Goal: Navigation & Orientation: Find specific page/section

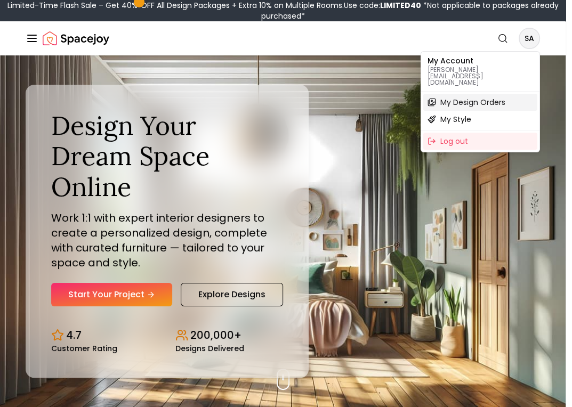
click at [463, 97] on span "My Design Orders" at bounding box center [472, 102] width 65 height 11
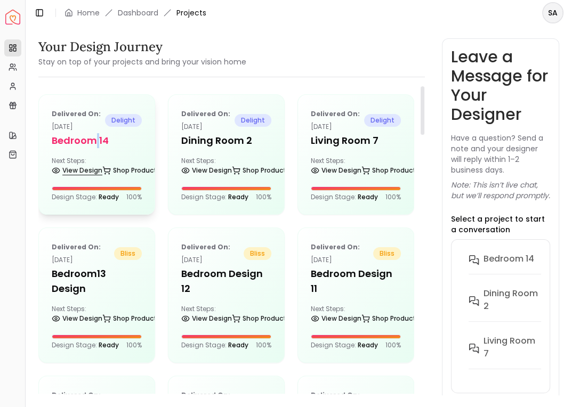
click at [72, 172] on link "View Design" at bounding box center [77, 170] width 51 height 15
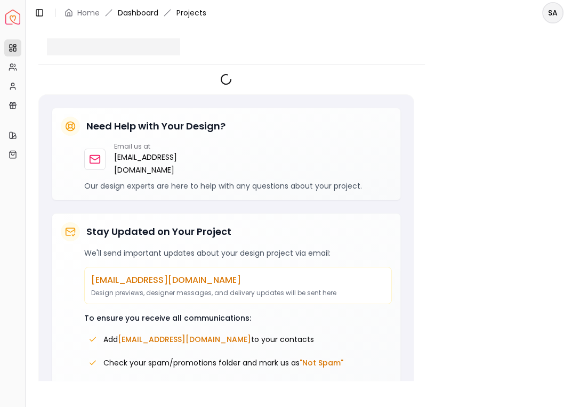
click at [149, 8] on link "Dashboard" at bounding box center [138, 12] width 41 height 11
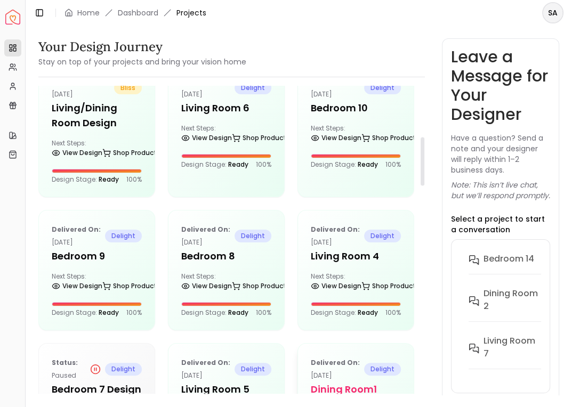
scroll to position [332, 0]
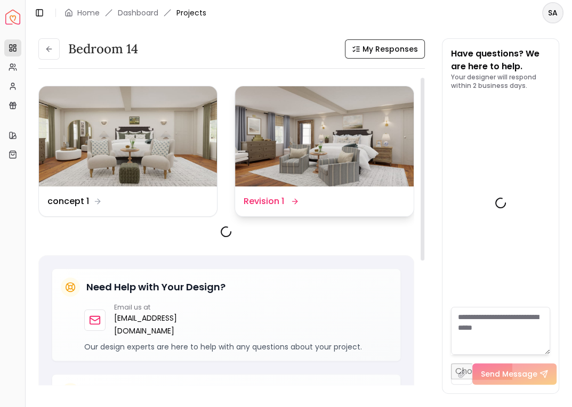
click at [295, 211] on div "Design Name Revision 1" at bounding box center [324, 202] width 178 height 30
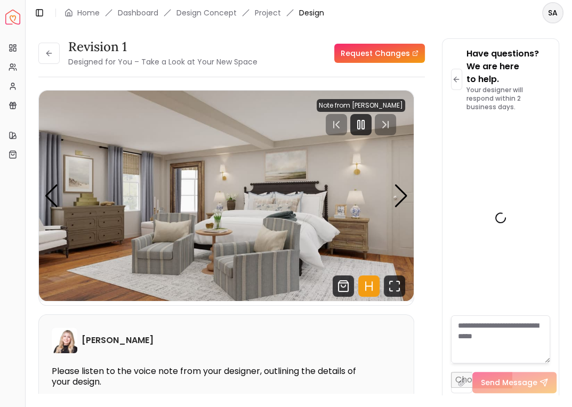
scroll to position [2592, 0]
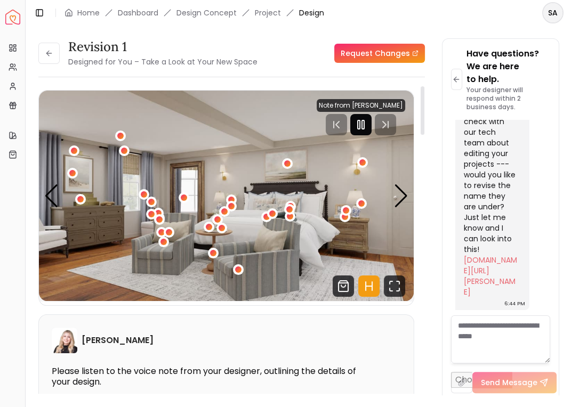
click at [363, 126] on icon "Pause" at bounding box center [360, 124] width 13 height 13
click at [342, 288] on icon "Shop Products from this design" at bounding box center [343, 286] width 21 height 21
click at [372, 287] on icon "Hotspots Toggle" at bounding box center [372, 286] width 0 height 9
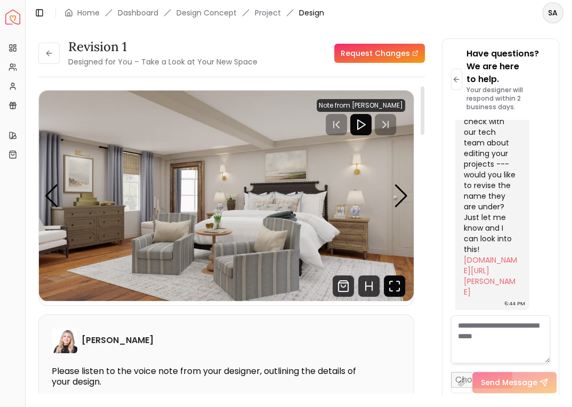
click at [397, 288] on icon "Fullscreen" at bounding box center [394, 286] width 21 height 21
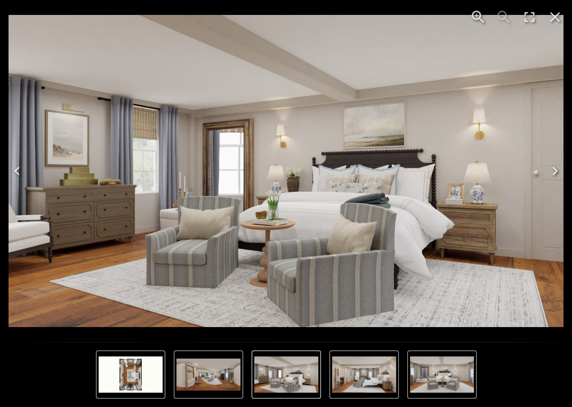
click at [548, 173] on icon "Next" at bounding box center [554, 171] width 17 height 17
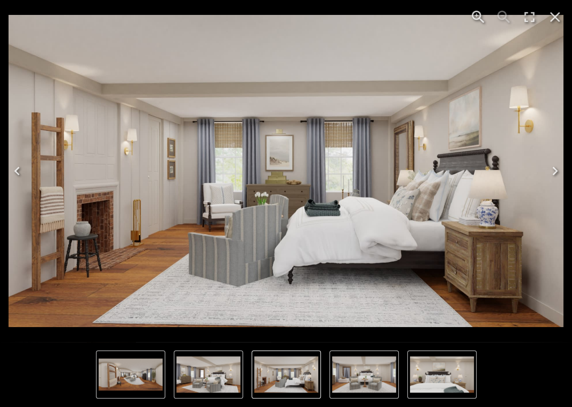
click at [548, 173] on icon "Next" at bounding box center [554, 171] width 17 height 17
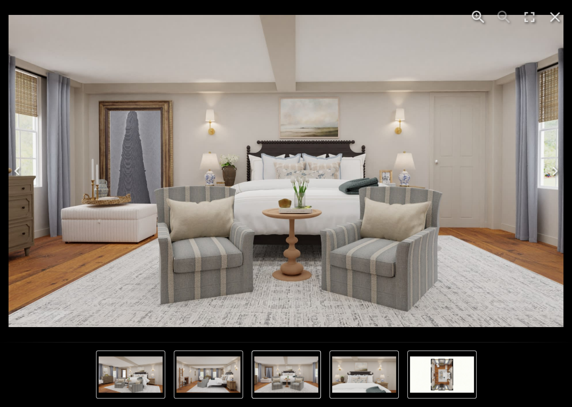
click at [15, 171] on icon "Previous" at bounding box center [16, 171] width 5 height 9
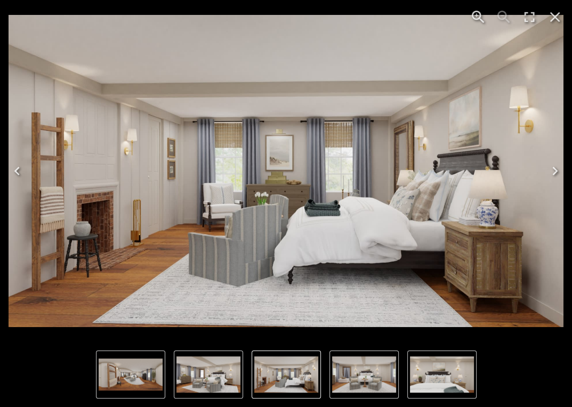
click at [23, 166] on icon "Previous" at bounding box center [17, 171] width 17 height 17
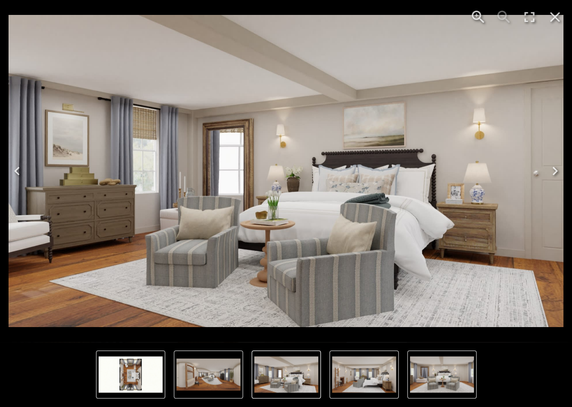
click at [549, 15] on icon "Close" at bounding box center [554, 17] width 17 height 17
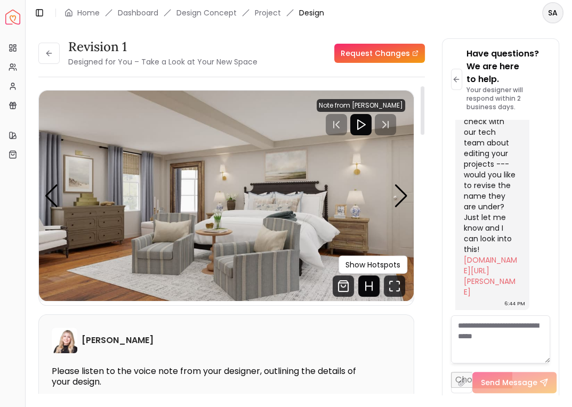
click at [370, 290] on icon "Hotspots Toggle" at bounding box center [368, 286] width 21 height 21
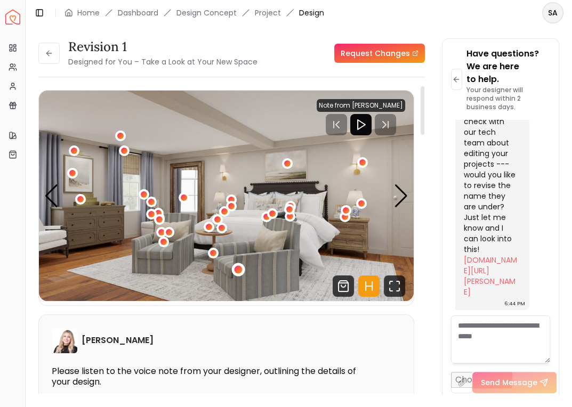
click at [236, 272] on div "1 / 6" at bounding box center [238, 269] width 8 height 8
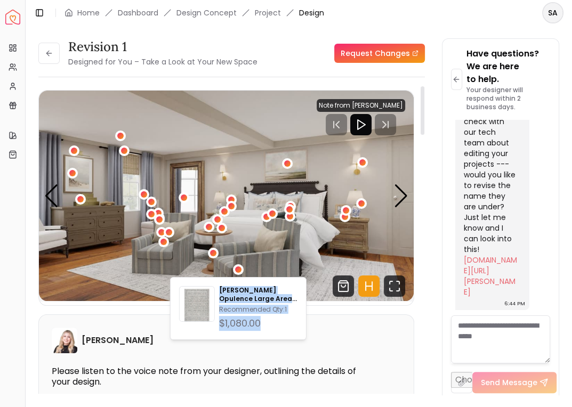
click at [290, 246] on img "1 / 6" at bounding box center [226, 196] width 375 height 211
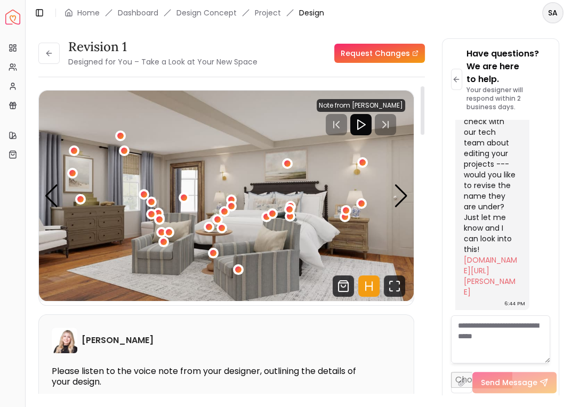
click at [293, 204] on div "1 / 6" at bounding box center [289, 210] width 11 height 13
click at [291, 204] on div "1 / 6" at bounding box center [288, 209] width 13 height 13
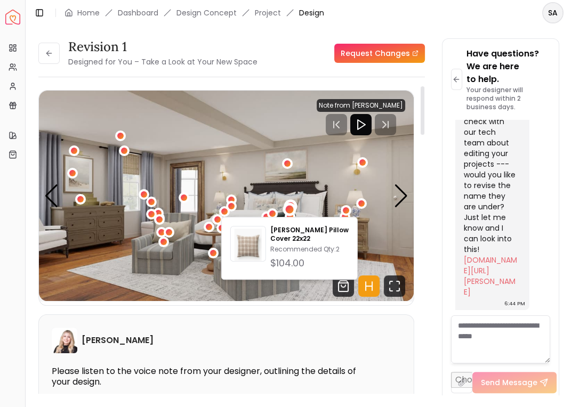
click at [293, 200] on div "1 / 6" at bounding box center [290, 205] width 13 height 13
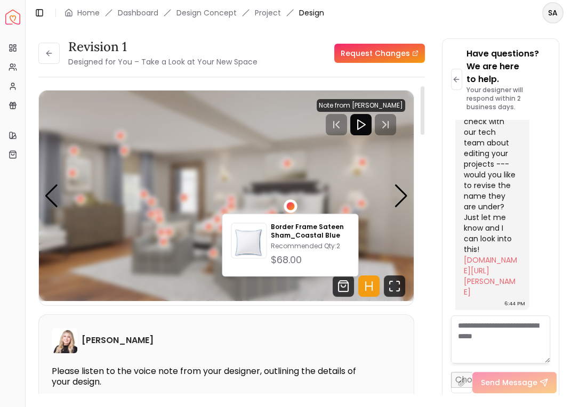
click at [292, 203] on div "1 / 6" at bounding box center [290, 206] width 8 height 8
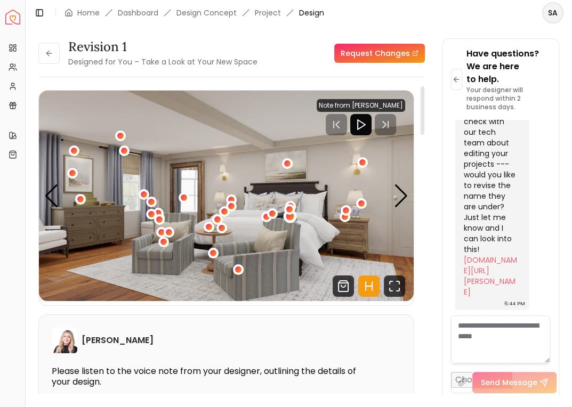
click at [292, 221] on div "1 / 6" at bounding box center [290, 215] width 13 height 13
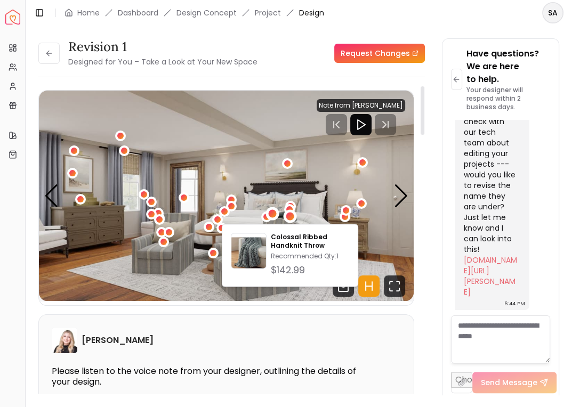
click at [273, 217] on div "1 / 6" at bounding box center [272, 213] width 13 height 13
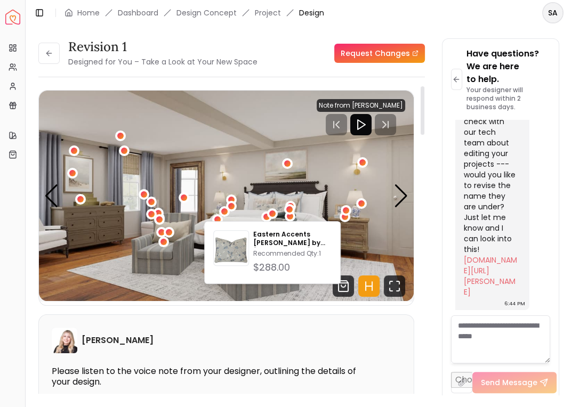
click at [263, 205] on img "1 / 6" at bounding box center [226, 196] width 375 height 211
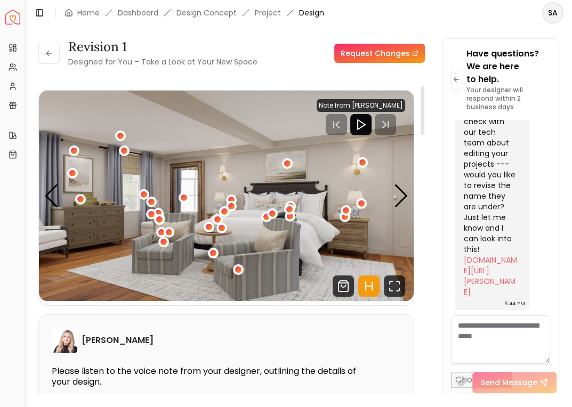
click at [268, 217] on button "1 / 6" at bounding box center [272, 213] width 11 height 11
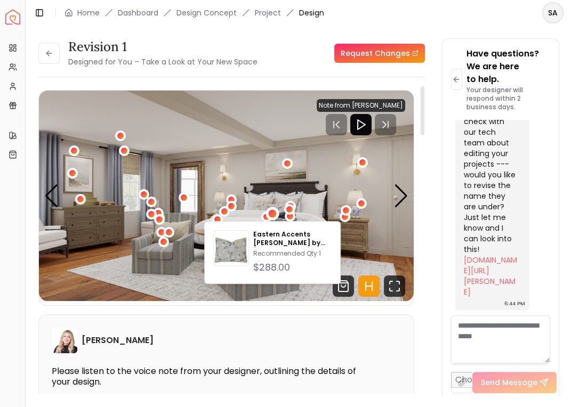
click at [245, 191] on img "1 / 6" at bounding box center [226, 196] width 375 height 211
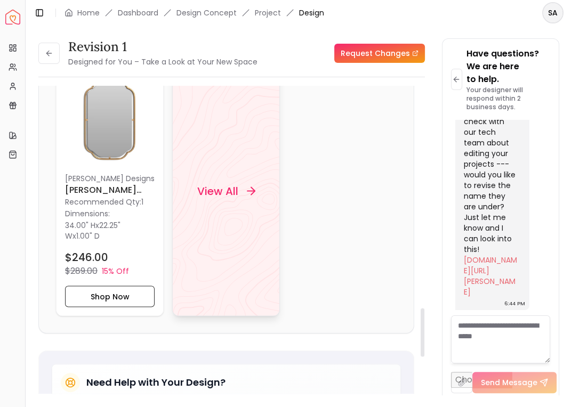
scroll to position [1417, 0]
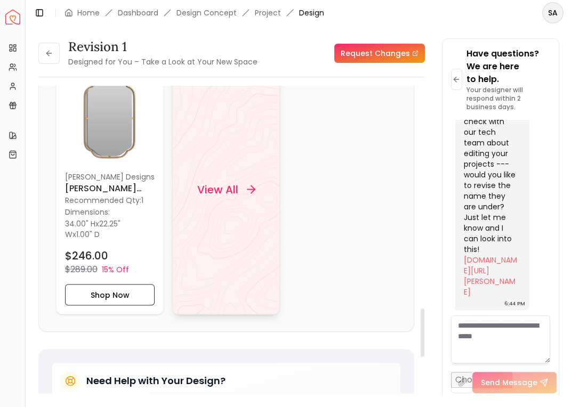
click at [248, 207] on div "View All" at bounding box center [226, 189] width 108 height 250
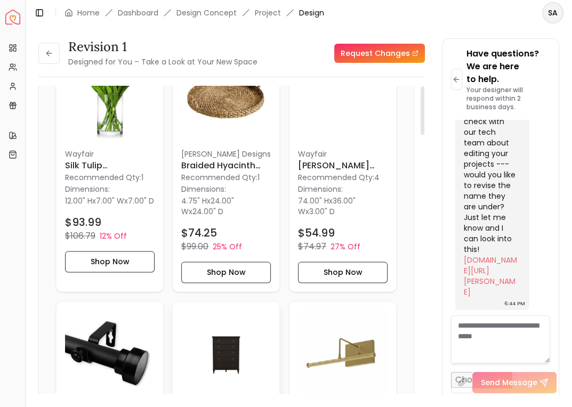
scroll to position [0, 0]
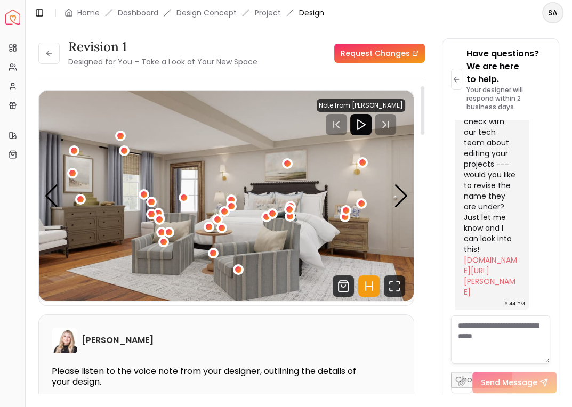
click at [361, 286] on icon "Hotspots Toggle" at bounding box center [368, 286] width 21 height 21
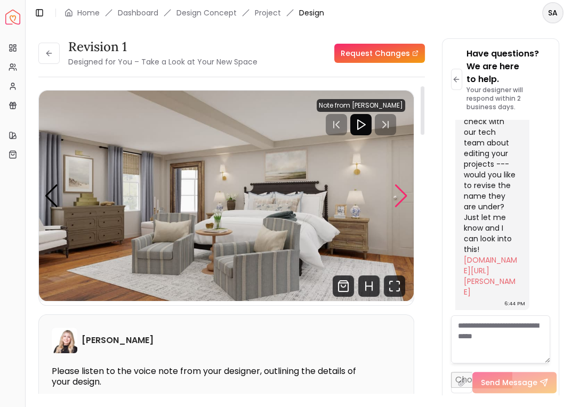
click at [401, 191] on div "Next slide" at bounding box center [401, 195] width 14 height 23
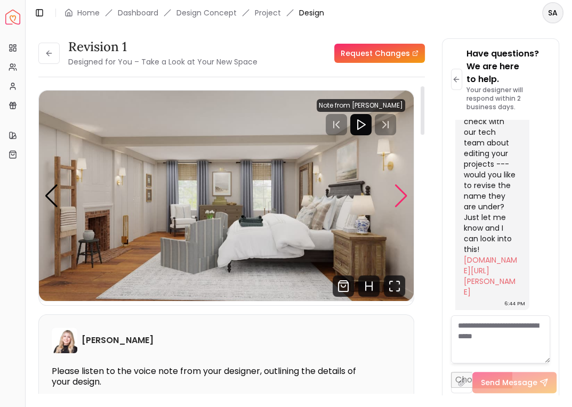
click at [401, 191] on div "Next slide" at bounding box center [401, 195] width 14 height 23
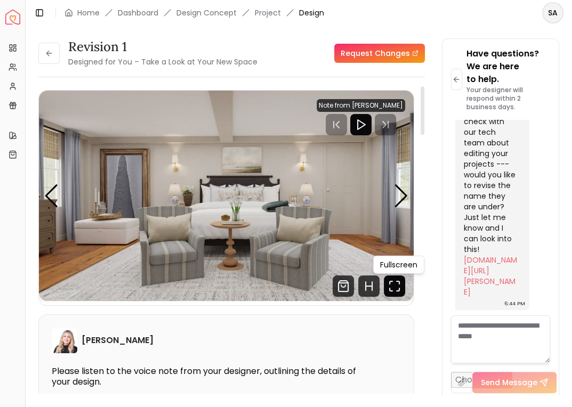
click at [398, 286] on icon "Fullscreen" at bounding box center [394, 286] width 21 height 21
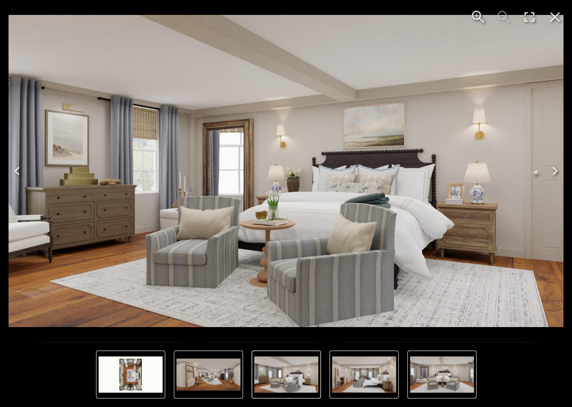
click at [228, 370] on img "6 of 6" at bounding box center [208, 375] width 64 height 32
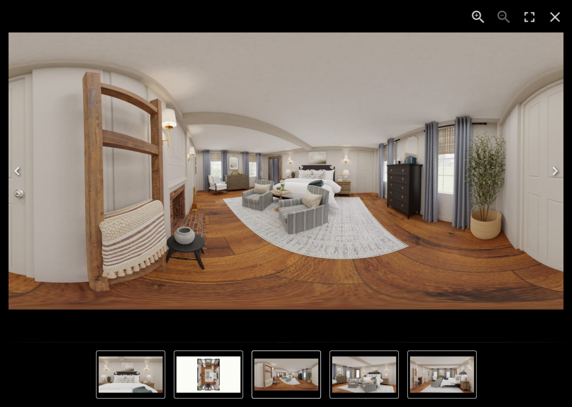
click at [265, 374] on img "6 of 6" at bounding box center [286, 375] width 64 height 32
click at [370, 373] on img "1 of 6" at bounding box center [364, 375] width 64 height 36
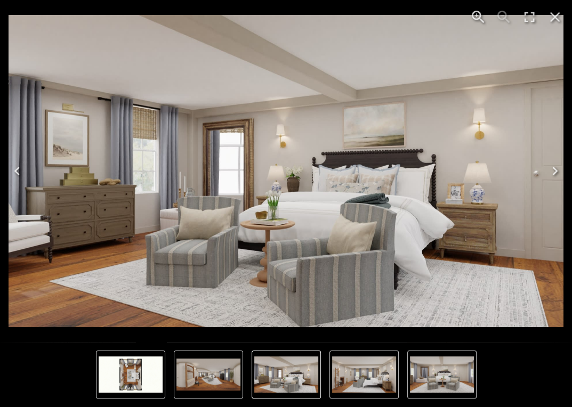
click at [394, 374] on img "2 of 6" at bounding box center [364, 375] width 64 height 36
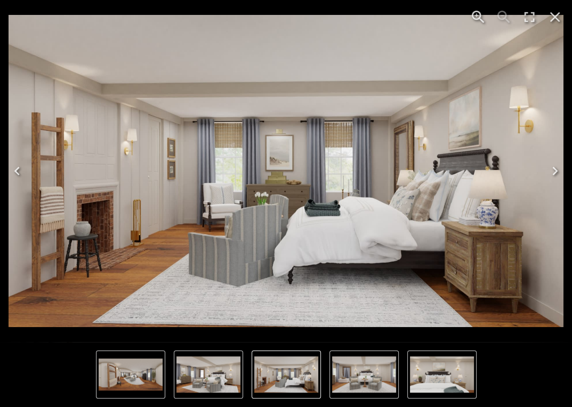
click at [104, 374] on img "6 of 6" at bounding box center [131, 375] width 64 height 32
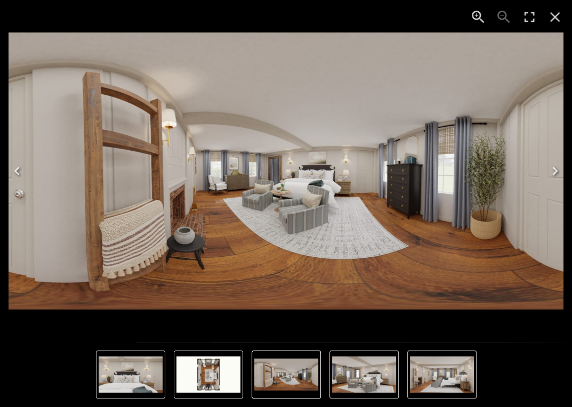
click at [126, 377] on img "4 of 6" at bounding box center [131, 375] width 64 height 36
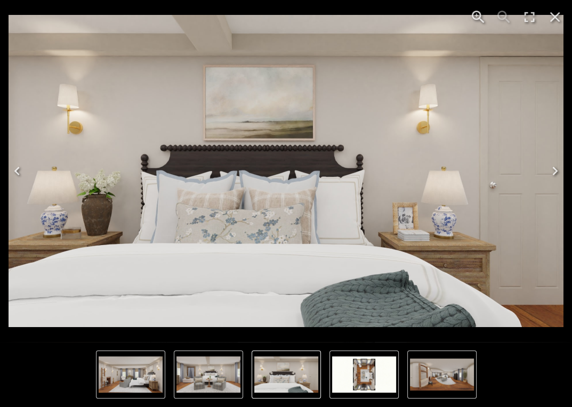
click at [19, 166] on icon "Previous" at bounding box center [17, 171] width 17 height 17
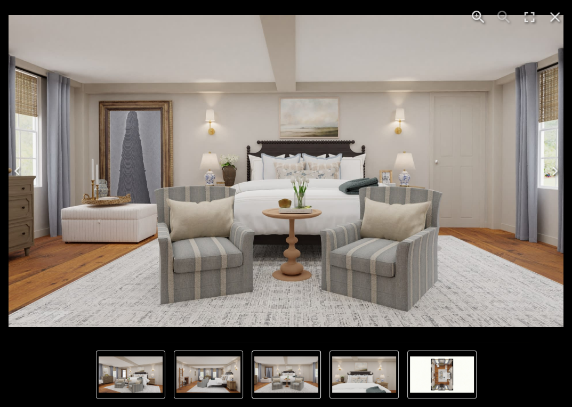
click at [21, 170] on icon "Previous" at bounding box center [17, 171] width 17 height 17
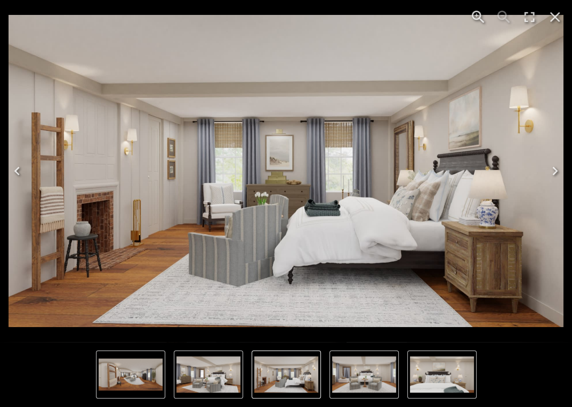
click at [215, 200] on img "2 of 6" at bounding box center [286, 171] width 555 height 312
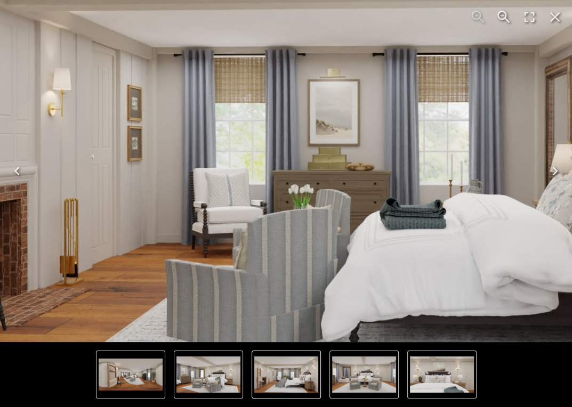
click at [303, 155] on img "2 of 6" at bounding box center [345, 146] width 1023 height 576
click at [553, 16] on icon "Close" at bounding box center [554, 17] width 17 height 17
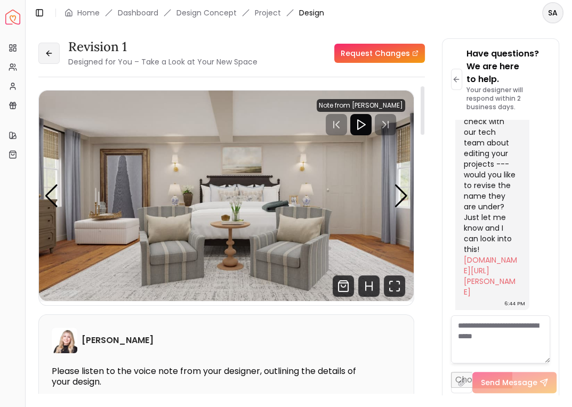
click at [51, 53] on icon at bounding box center [48, 53] width 5 height 0
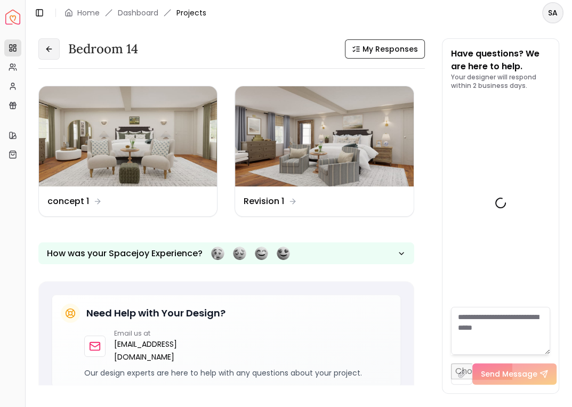
scroll to position [2579, 0]
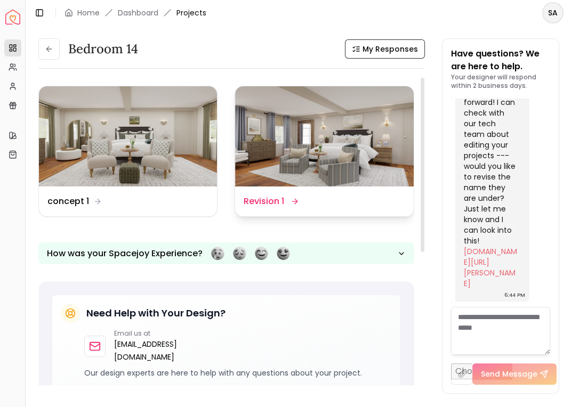
click at [295, 181] on img at bounding box center [324, 136] width 178 height 100
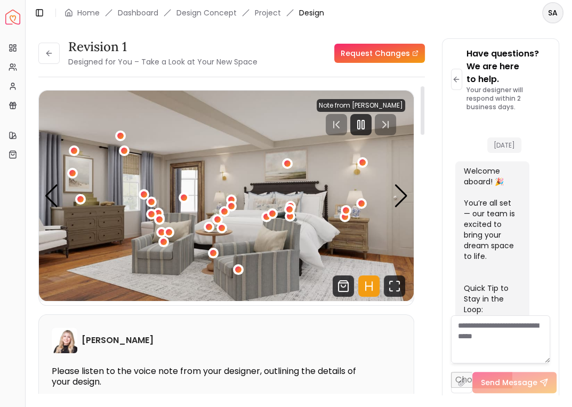
scroll to position [2592, 0]
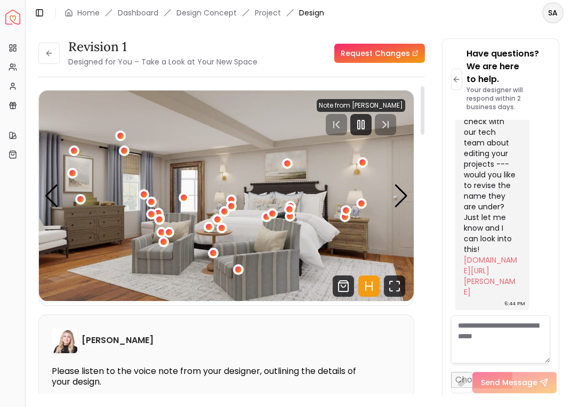
click at [366, 288] on icon "Hotspots Toggle" at bounding box center [366, 286] width 0 height 9
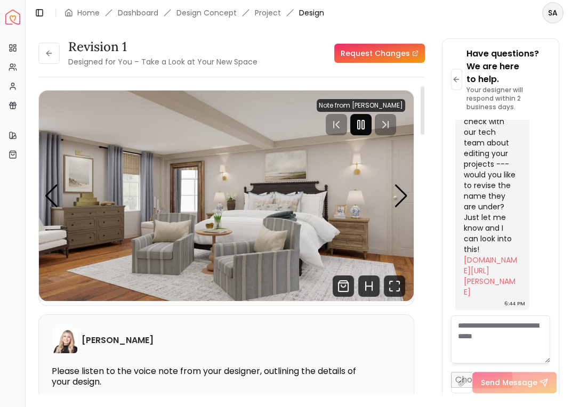
click at [361, 122] on icon "Pause" at bounding box center [360, 124] width 13 height 13
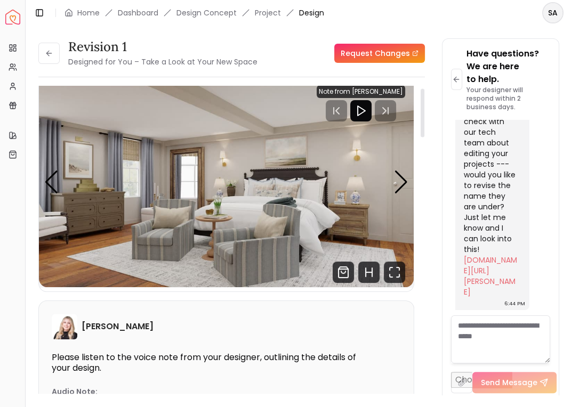
scroll to position [15, 0]
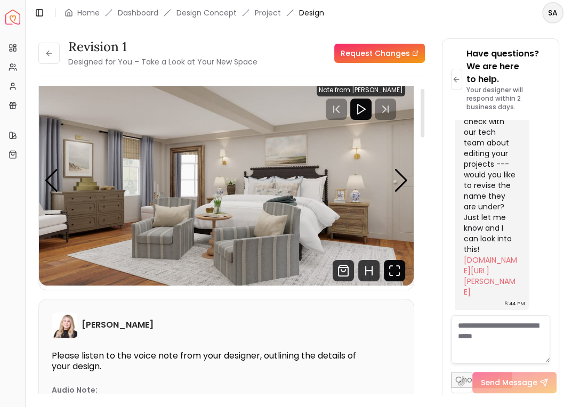
click at [400, 273] on icon "Fullscreen" at bounding box center [394, 270] width 21 height 21
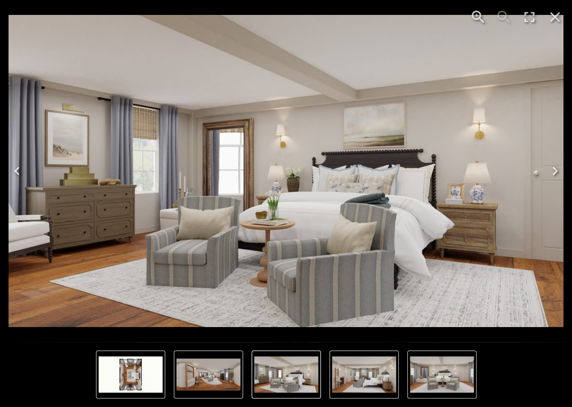
click at [557, 17] on icon "Close" at bounding box center [554, 17] width 17 height 17
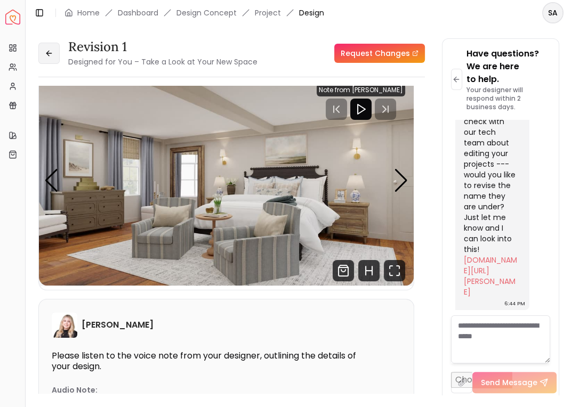
click at [56, 46] on button at bounding box center [48, 53] width 21 height 21
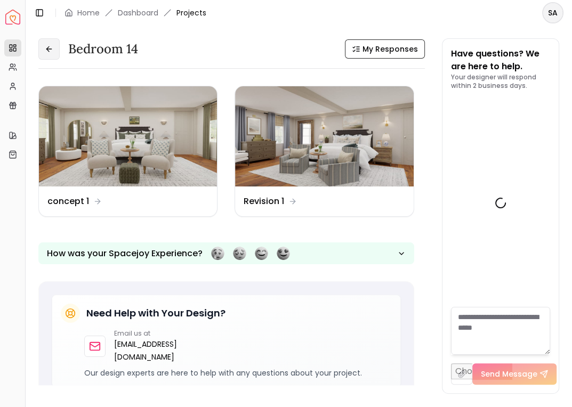
click at [53, 46] on button at bounding box center [48, 48] width 21 height 21
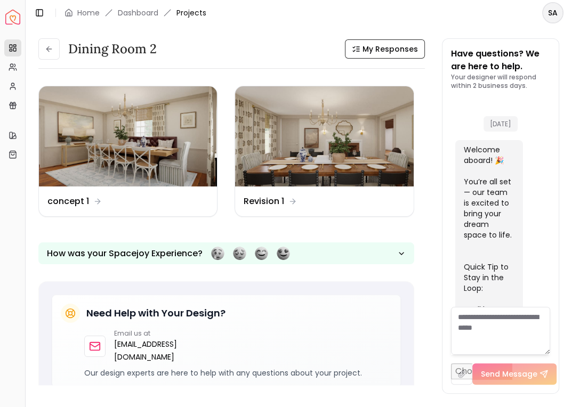
scroll to position [2047, 0]
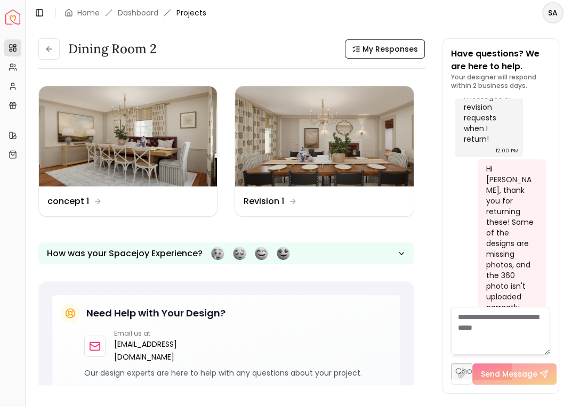
click at [269, 204] on dd "Revision 1" at bounding box center [264, 201] width 41 height 13
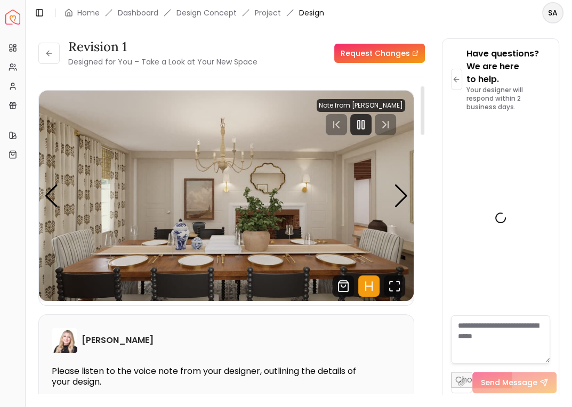
scroll to position [2059, 0]
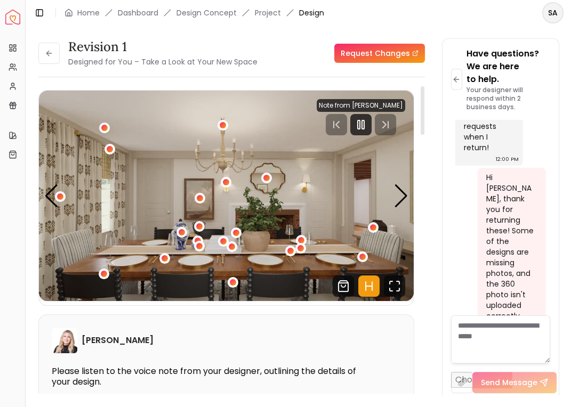
click at [373, 295] on icon "Hotspots Toggle" at bounding box center [368, 286] width 21 height 21
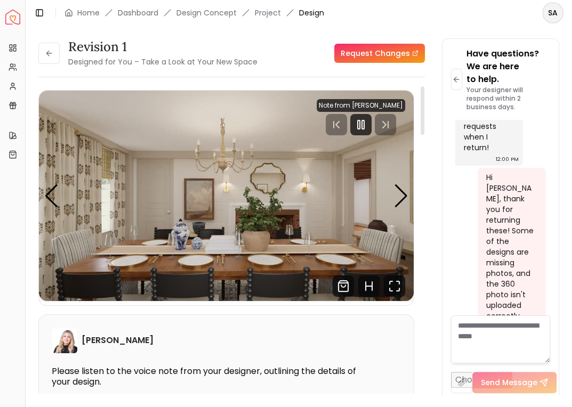
click at [363, 127] on icon "Pause" at bounding box center [360, 124] width 13 height 13
click at [400, 287] on icon "Fullscreen" at bounding box center [394, 286] width 21 height 21
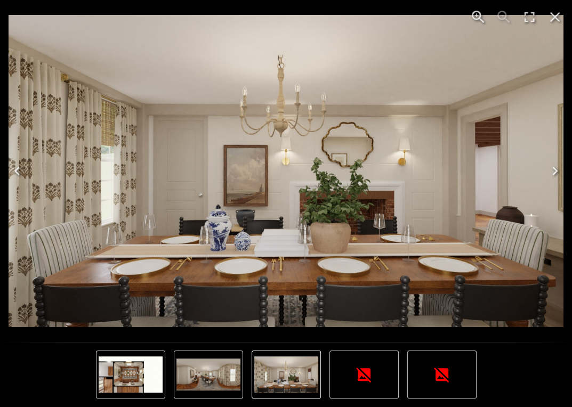
click at [556, 172] on icon "Next" at bounding box center [554, 171] width 17 height 17
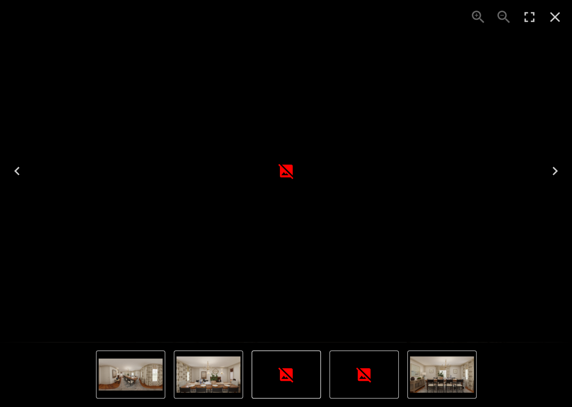
drag, startPoint x: 0, startPoint y: 0, endPoint x: 175, endPoint y: 383, distance: 421.4
click at [175, 383] on nav "Thumbnails" at bounding box center [286, 375] width 381 height 48
click at [207, 382] on img "1 of 6" at bounding box center [208, 375] width 64 height 36
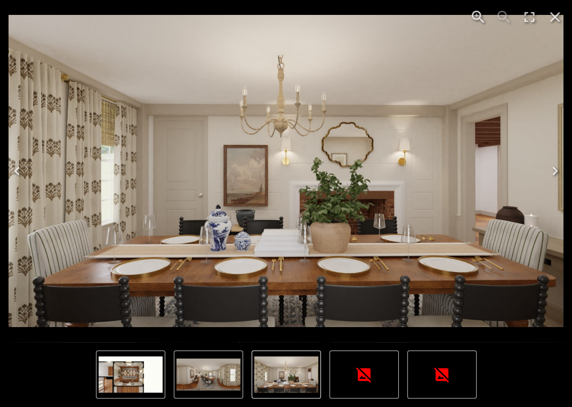
click at [219, 375] on img "6 of 6" at bounding box center [208, 375] width 64 height 32
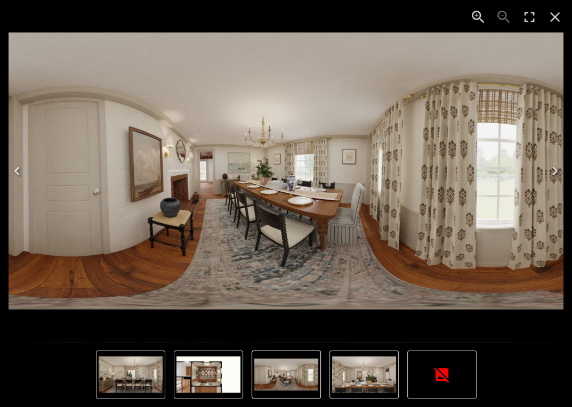
drag, startPoint x: 175, startPoint y: 383, endPoint x: 204, endPoint y: 381, distance: 28.9
click at [204, 381] on img "5 of 6" at bounding box center [208, 375] width 64 height 36
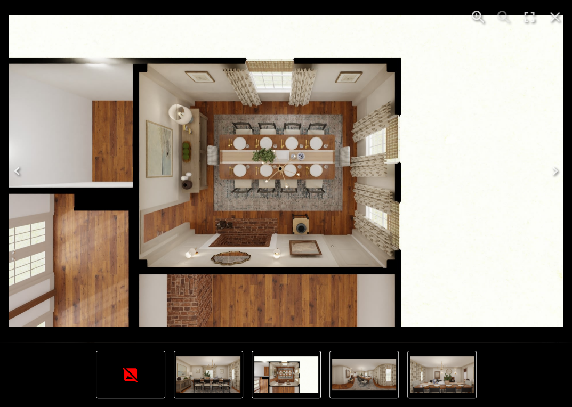
click at [204, 375] on img "4 of 6" at bounding box center [208, 375] width 64 height 36
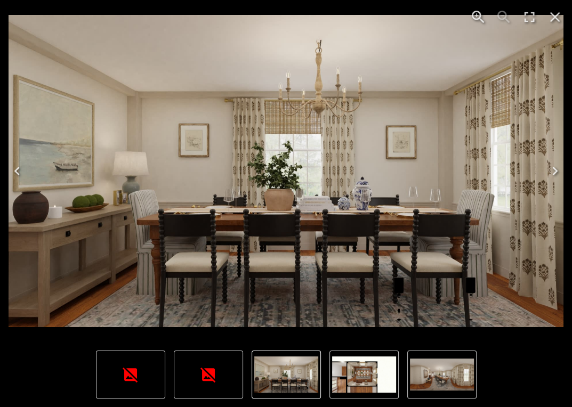
click at [557, 13] on icon "Close" at bounding box center [554, 17] width 17 height 17
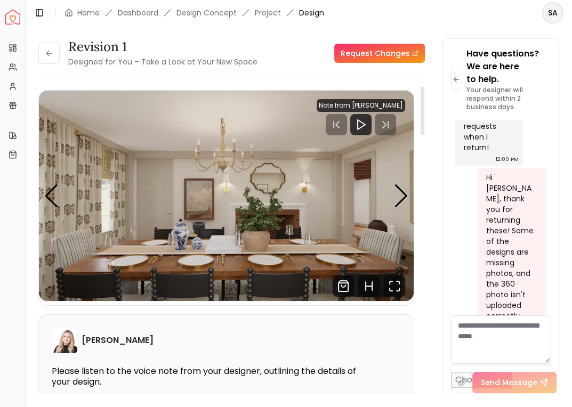
click at [37, 53] on div "Revision 1 Designed for You – Take a Look at Your New Space Request Changes Rev…" at bounding box center [299, 211] width 546 height 370
click at [43, 53] on button at bounding box center [48, 53] width 21 height 21
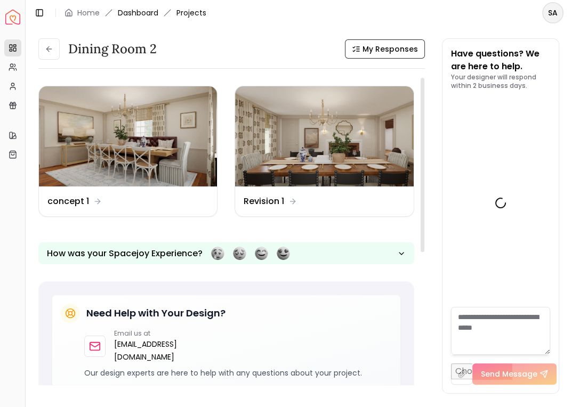
scroll to position [2047, 0]
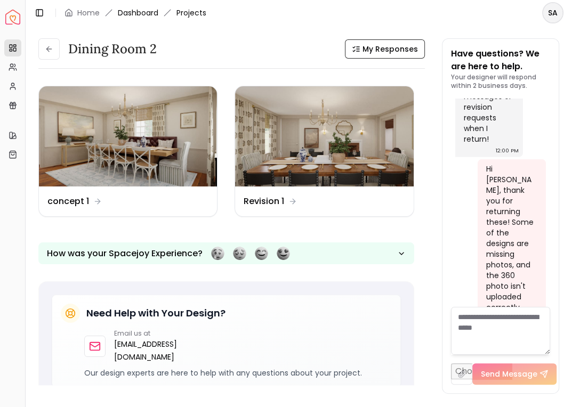
click at [144, 17] on link "Dashboard" at bounding box center [138, 12] width 41 height 11
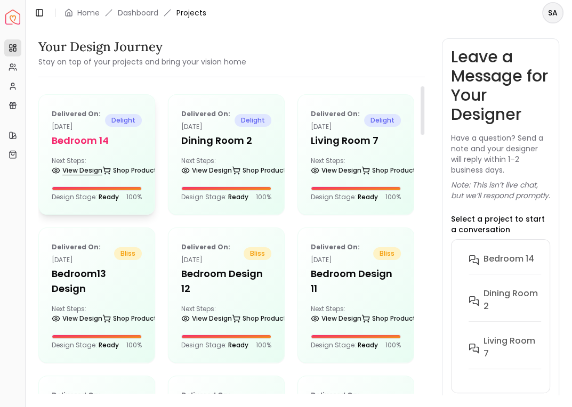
click at [79, 165] on link "View Design" at bounding box center [77, 170] width 51 height 15
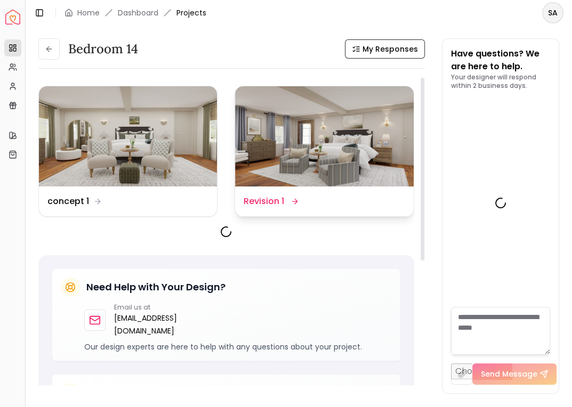
click at [300, 178] on img at bounding box center [324, 136] width 178 height 100
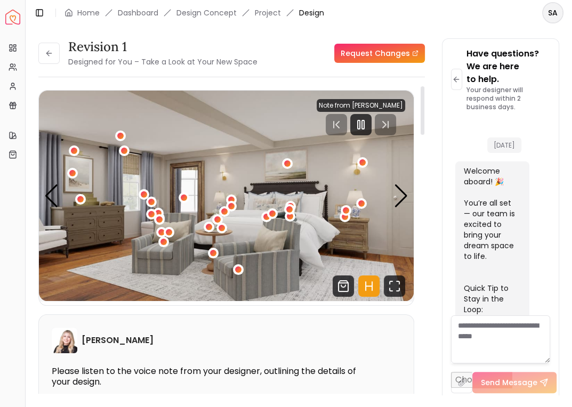
scroll to position [2592, 0]
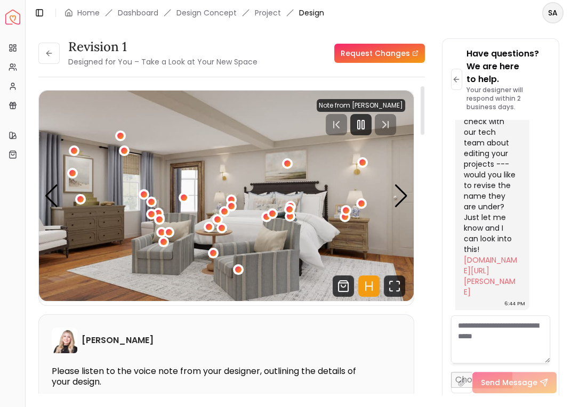
click at [373, 287] on icon "Hotspots Toggle" at bounding box center [368, 286] width 21 height 21
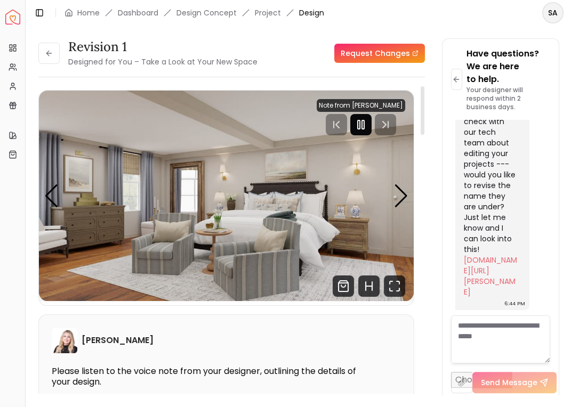
click at [361, 126] on icon "Pause" at bounding box center [360, 124] width 13 height 13
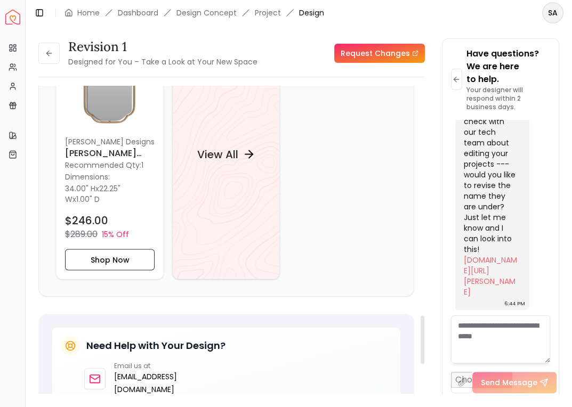
scroll to position [1462, 0]
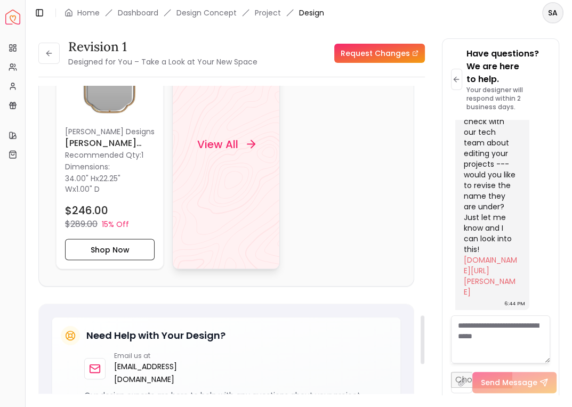
click at [246, 149] on div "View All" at bounding box center [226, 144] width 108 height 250
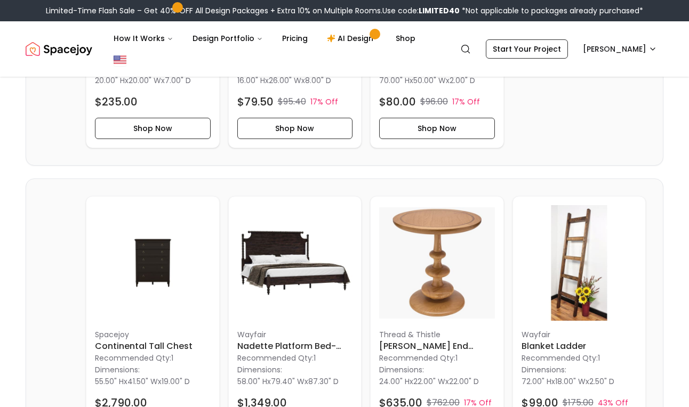
scroll to position [2628, 0]
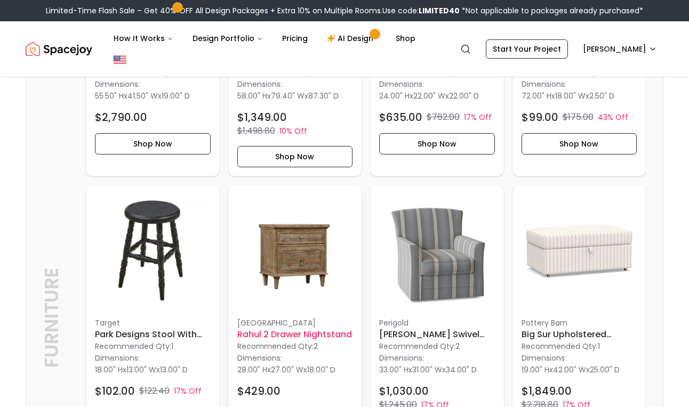
click at [293, 341] on p "Recommended Qty: 2" at bounding box center [295, 346] width 116 height 11
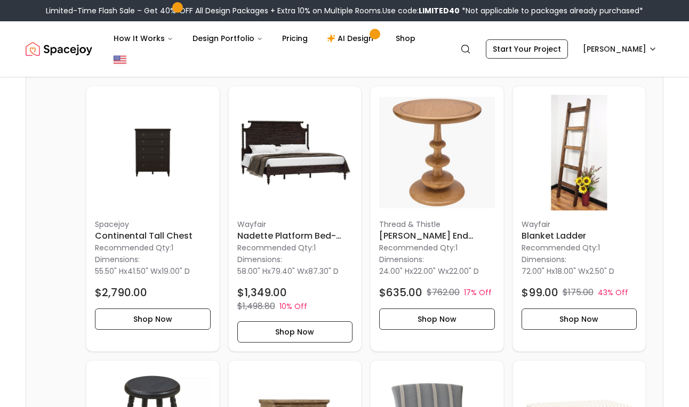
scroll to position [2363, 0]
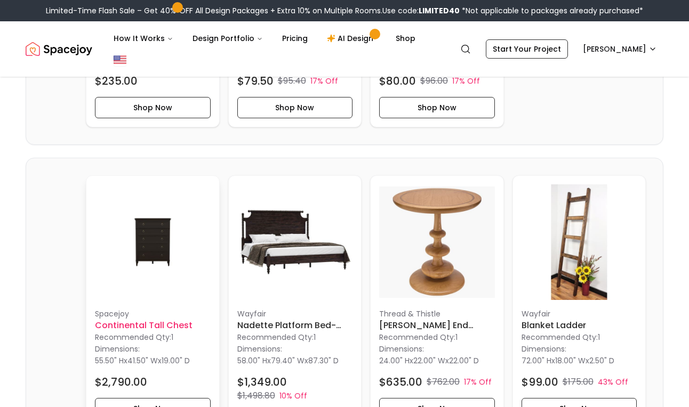
click at [161, 250] on img at bounding box center [153, 242] width 116 height 116
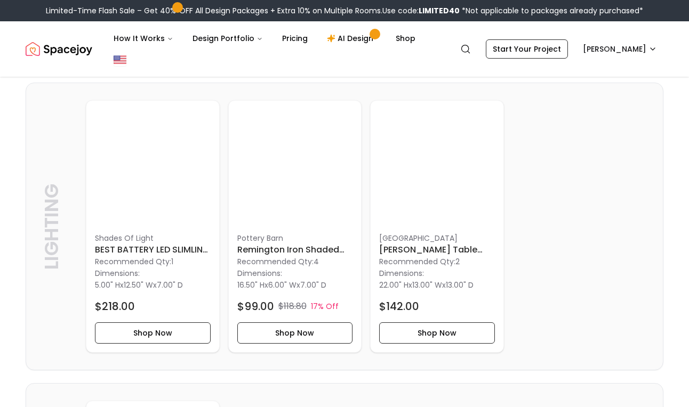
scroll to position [3290, 0]
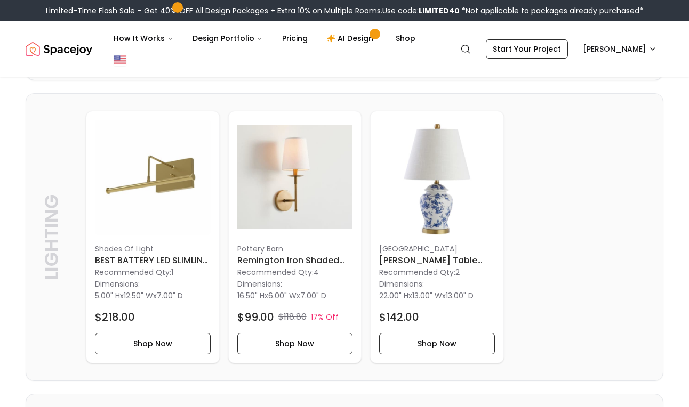
click at [534, 196] on div "Shades Of Light BEST BATTERY LED SLIMLINE PICTURE LIGHT 12inch Recommended Qty:…" at bounding box center [366, 237] width 560 height 253
click at [436, 254] on h6 "Eldredge Table Lamp" at bounding box center [437, 260] width 116 height 13
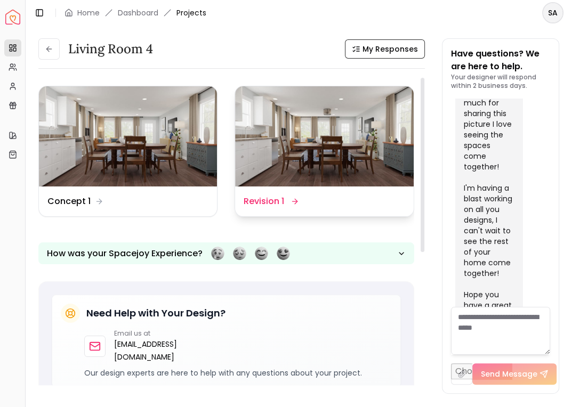
click at [301, 208] on div "Design Name Revision 1" at bounding box center [324, 202] width 178 height 30
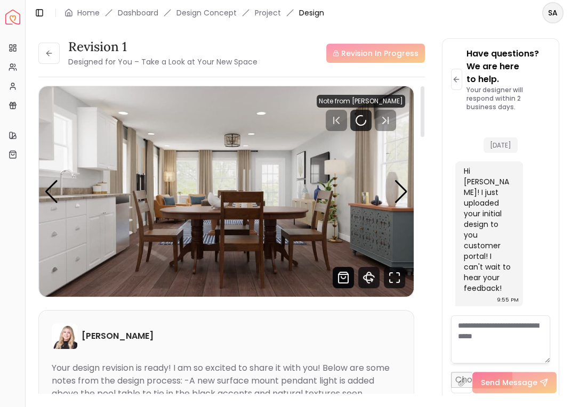
scroll to position [608, 0]
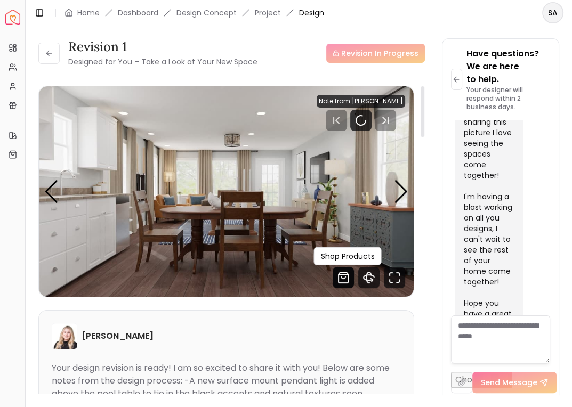
click at [343, 279] on icon "Shop Products from this design" at bounding box center [343, 278] width 4 height 2
click at [43, 46] on button at bounding box center [48, 53] width 21 height 21
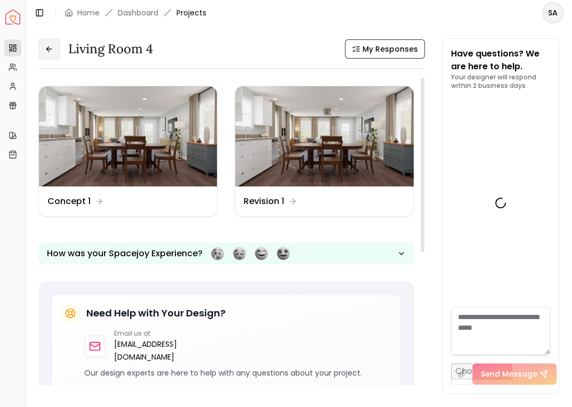
click at [48, 47] on icon at bounding box center [49, 49] width 9 height 9
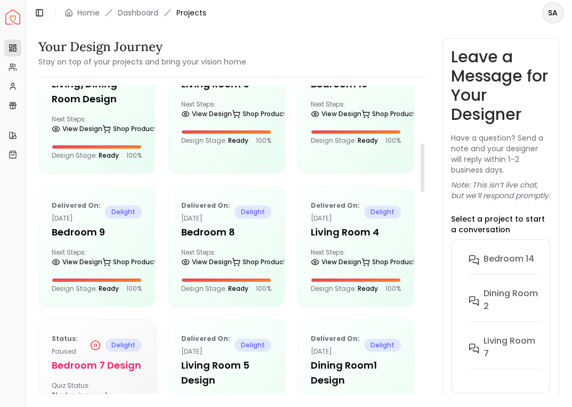
scroll to position [361, 0]
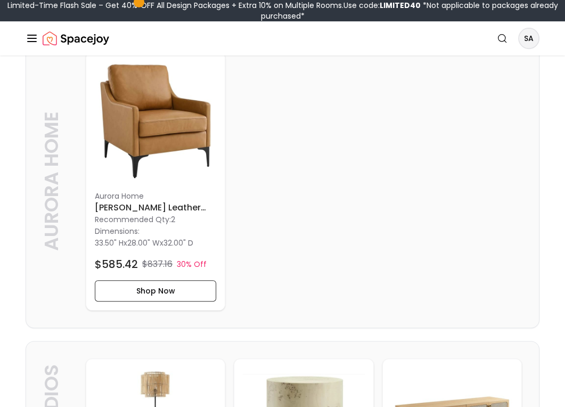
scroll to position [311, 0]
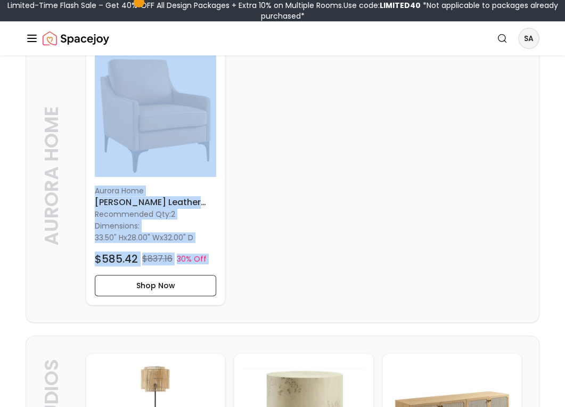
drag, startPoint x: 58, startPoint y: 101, endPoint x: 39, endPoint y: 269, distance: 168.3
click at [39, 269] on div "Aurora Home Aurora Home Aurora Home [PERSON_NAME] Leather Armchair Recommended …" at bounding box center [282, 175] width 513 height 293
click at [310, 208] on div "Aurora Home [PERSON_NAME] Leather Armchair Recommended Qty: 2 Dimensions: 33.50…" at bounding box center [304, 175] width 436 height 259
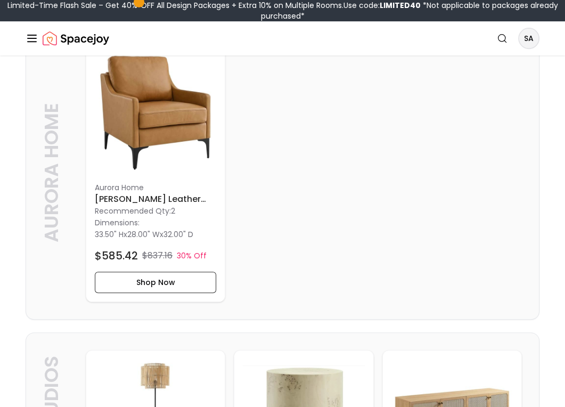
scroll to position [240, 0]
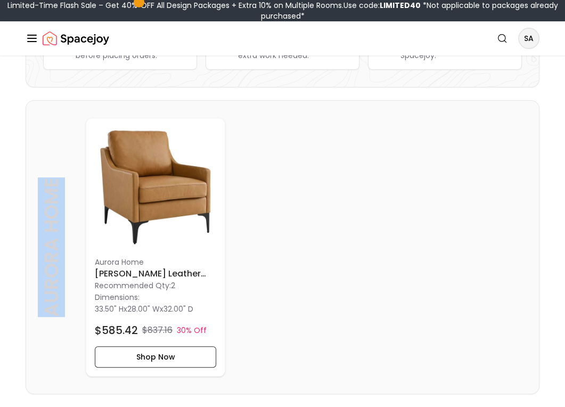
drag, startPoint x: 50, startPoint y: 172, endPoint x: 59, endPoint y: 316, distance: 144.2
click at [59, 316] on p "Aurora Home" at bounding box center [51, 247] width 21 height 256
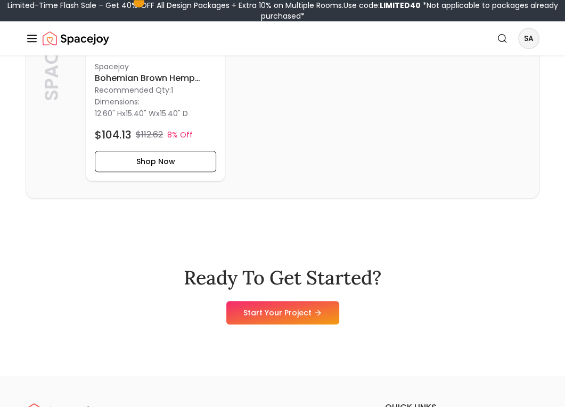
scroll to position [6143, 0]
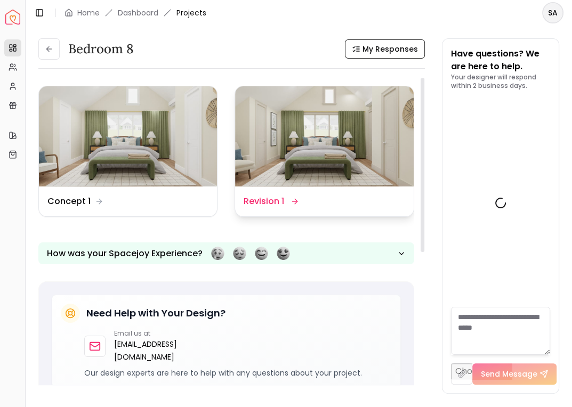
scroll to position [497, 0]
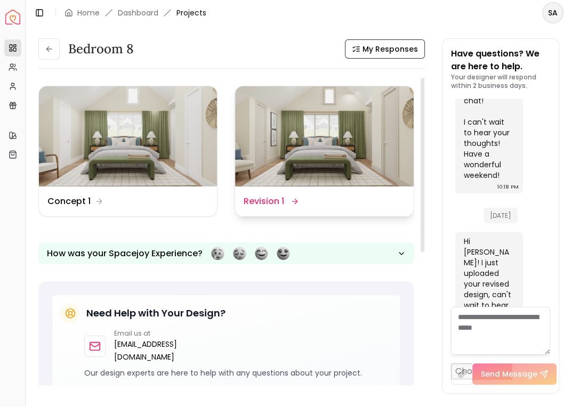
click at [284, 210] on div "Design Name Revision 1" at bounding box center [324, 202] width 178 height 30
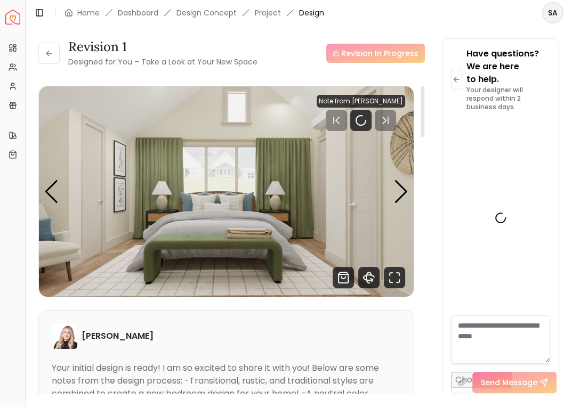
scroll to position [510, 0]
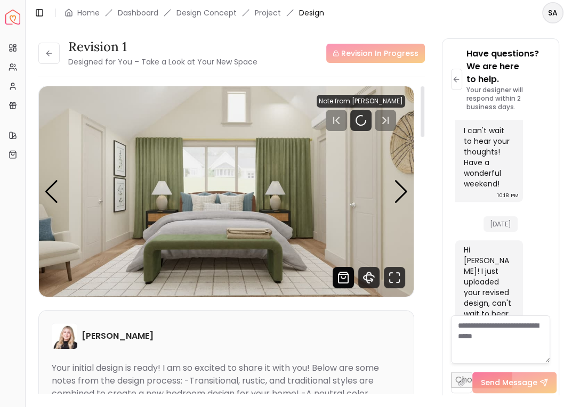
click at [340, 278] on icon "Shop Products from this design" at bounding box center [343, 277] width 21 height 21
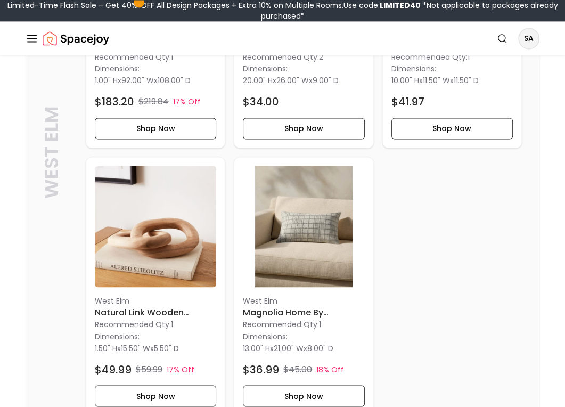
scroll to position [902, 0]
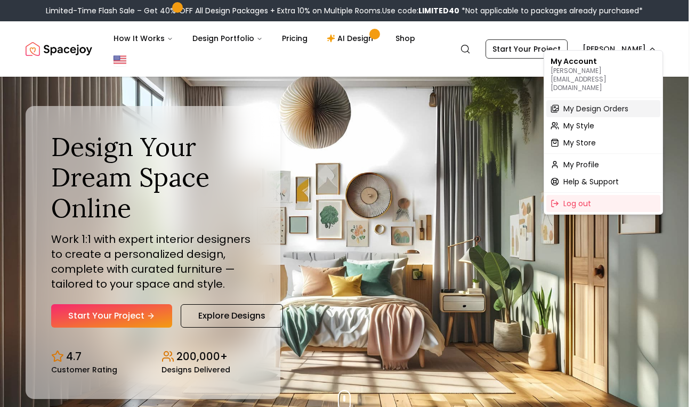
click at [600, 103] on span "My Design Orders" at bounding box center [595, 108] width 65 height 11
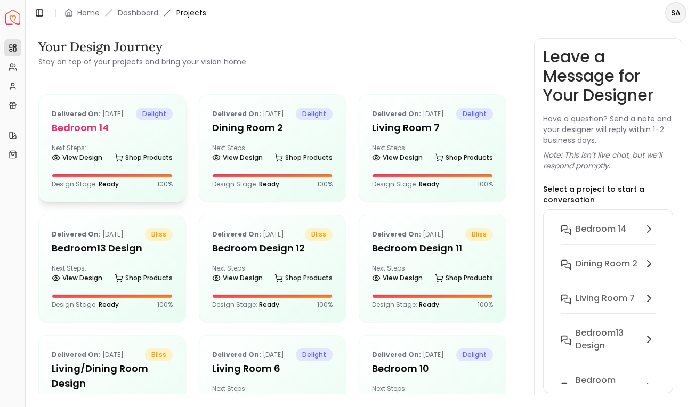
click at [85, 160] on link "View Design" at bounding box center [77, 157] width 51 height 15
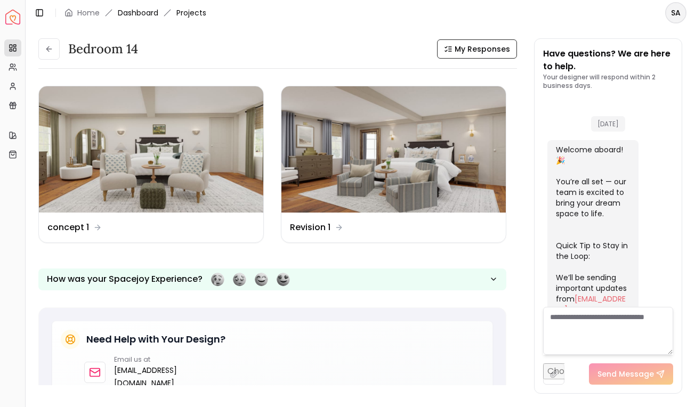
scroll to position [1780, 0]
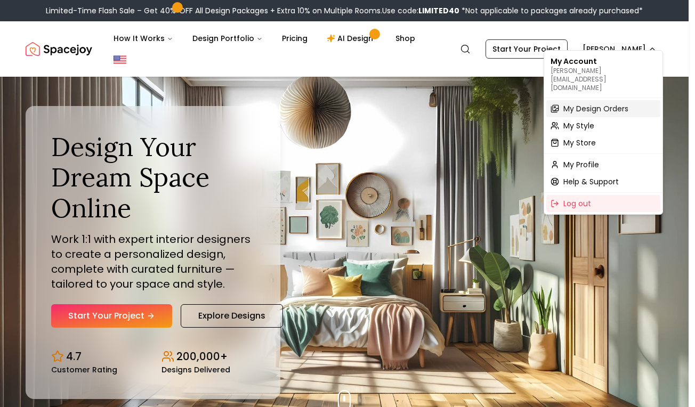
click at [603, 103] on span "My Design Orders" at bounding box center [595, 108] width 65 height 11
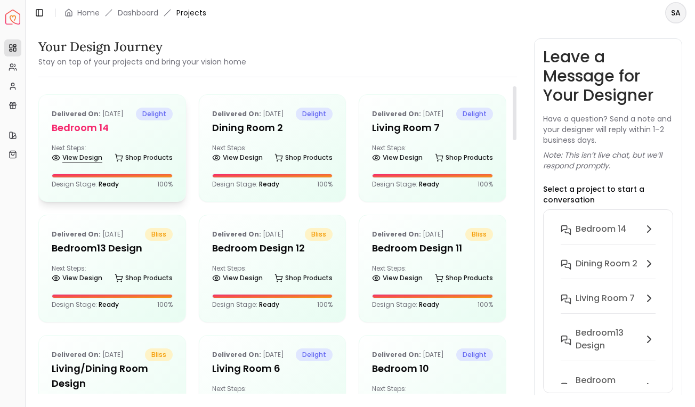
click at [67, 161] on link "View Design" at bounding box center [77, 157] width 51 height 15
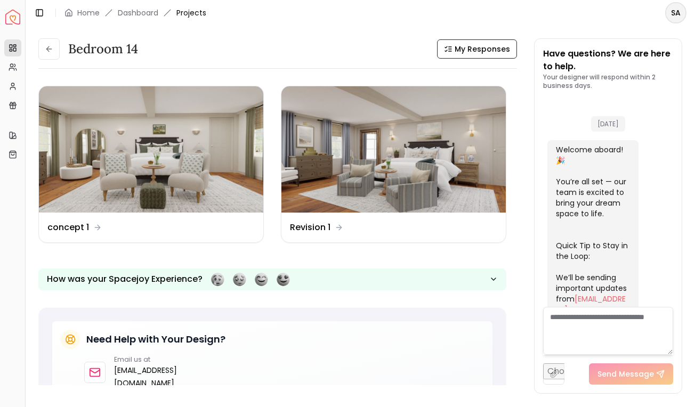
scroll to position [1780, 0]
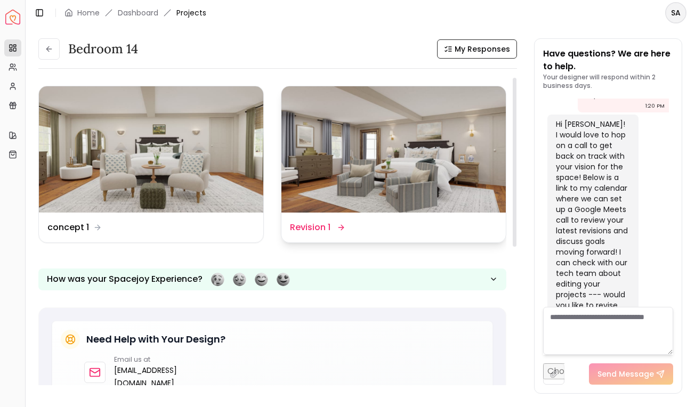
click at [308, 229] on dd "Revision 1" at bounding box center [310, 227] width 41 height 13
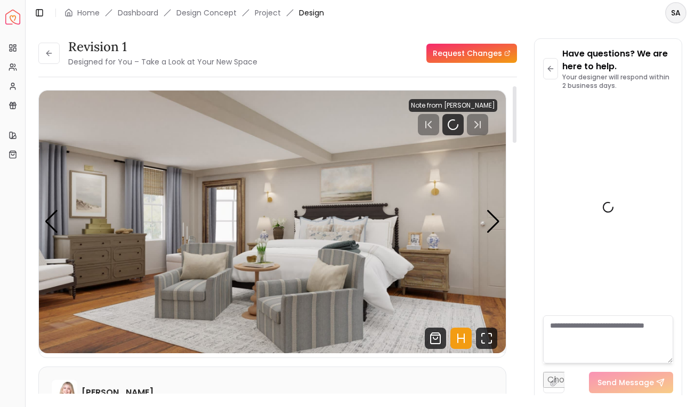
scroll to position [1772, 0]
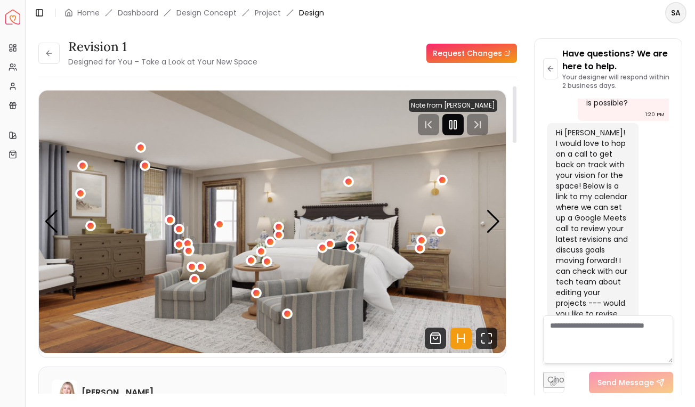
click at [458, 121] on icon "Pause" at bounding box center [453, 124] width 13 height 13
click at [291, 317] on button "1 / 6" at bounding box center [287, 314] width 11 height 11
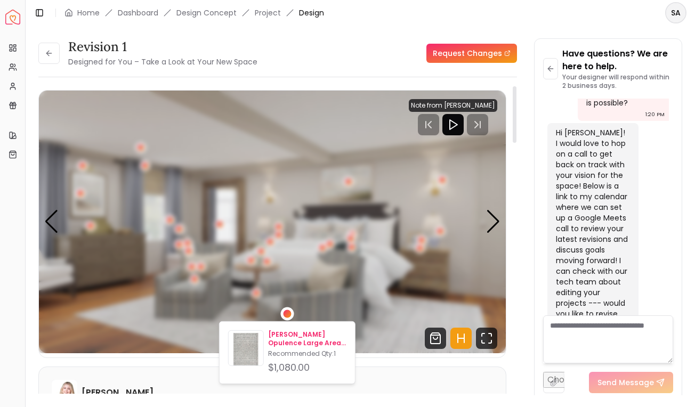
click at [277, 341] on p "[PERSON_NAME] Opulence Large Area Rug 9'11" x 14'" at bounding box center [307, 338] width 78 height 17
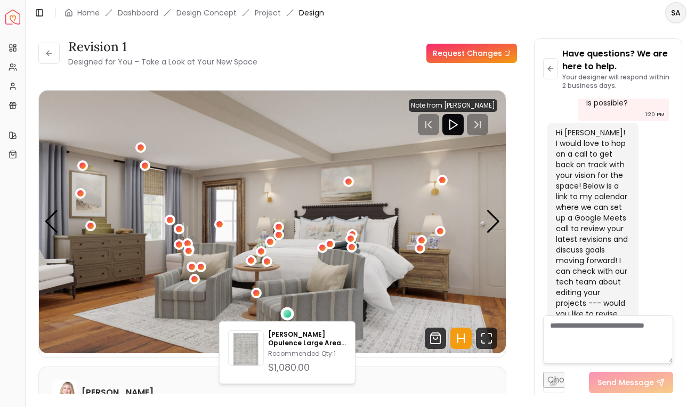
click at [434, 220] on img "1 / 6" at bounding box center [272, 222] width 467 height 263
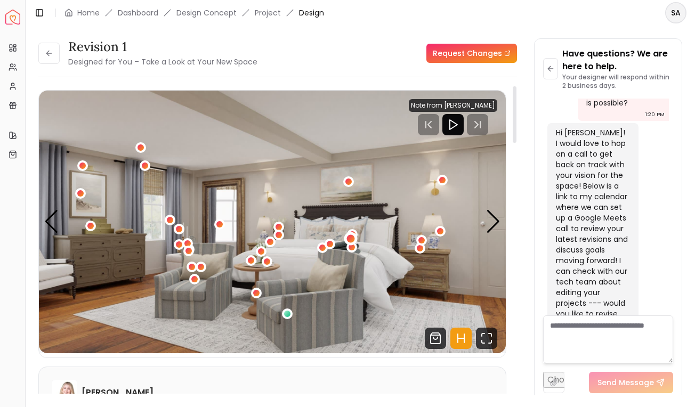
click at [350, 237] on div "1 / 6" at bounding box center [351, 238] width 8 height 8
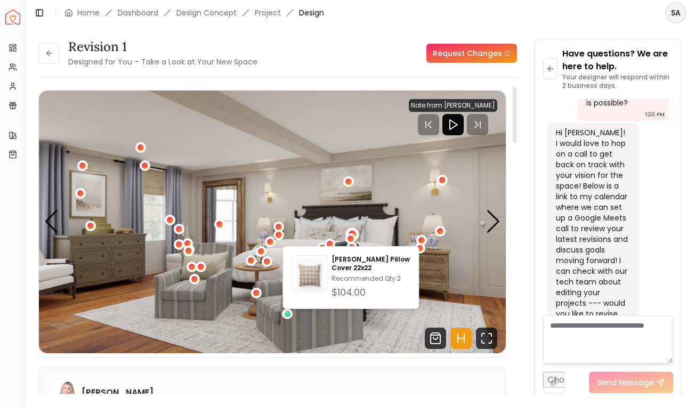
click at [350, 231] on div "1 / 6" at bounding box center [351, 234] width 13 height 13
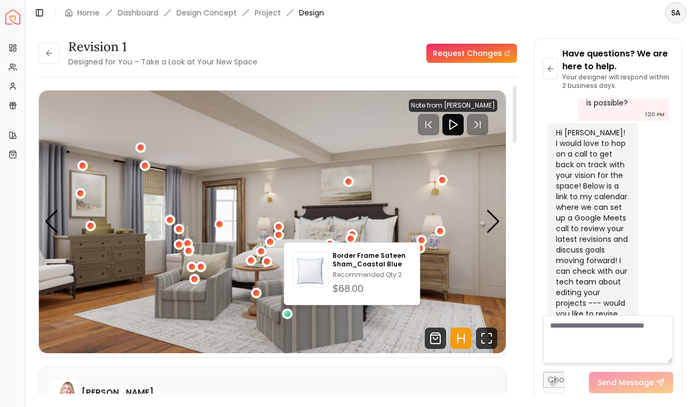
click at [328, 228] on img "1 / 6" at bounding box center [272, 222] width 467 height 263
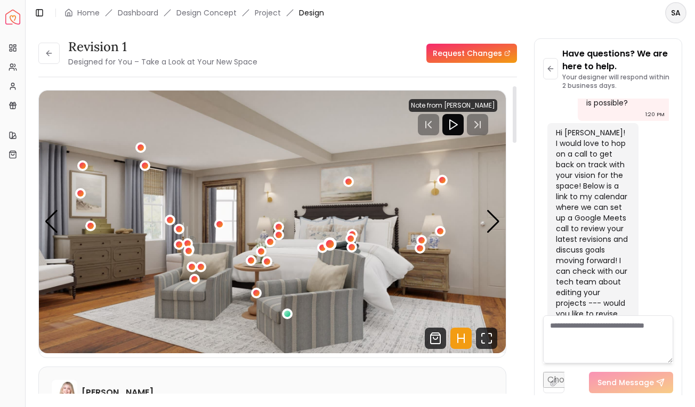
click at [327, 242] on div "1 / 6" at bounding box center [330, 244] width 8 height 8
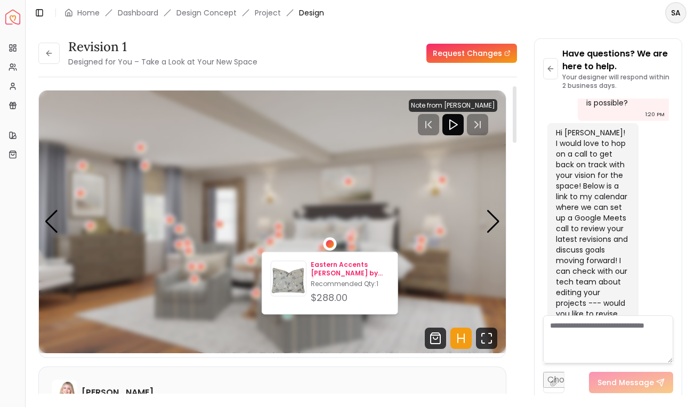
click at [305, 271] on img at bounding box center [288, 280] width 35 height 35
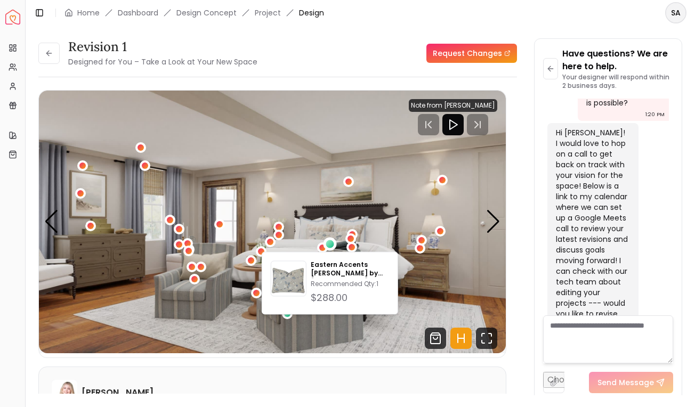
click at [299, 181] on img "1 / 6" at bounding box center [272, 222] width 467 height 263
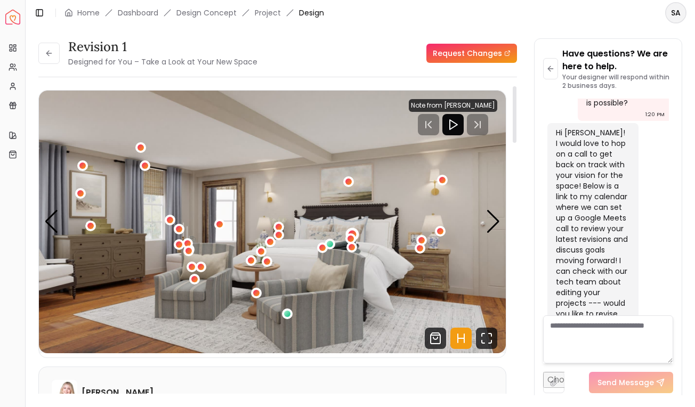
click at [354, 230] on div "1 / 6" at bounding box center [351, 234] width 13 height 13
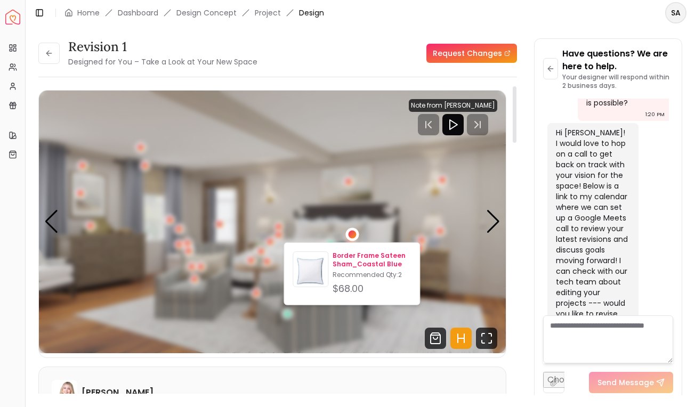
click at [318, 262] on img at bounding box center [310, 271] width 35 height 35
